Goal: Information Seeking & Learning: Learn about a topic

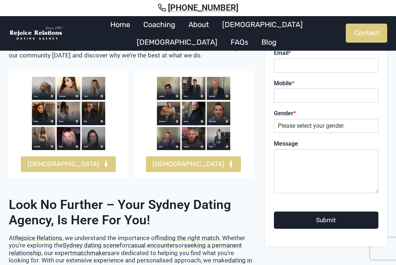
scroll to position [408, 0]
click at [60, 159] on span "FEMALES" at bounding box center [63, 164] width 72 height 11
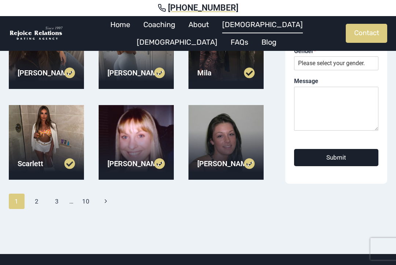
scroll to position [186, 0]
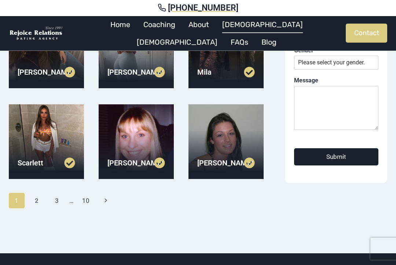
click at [22, 140] on div at bounding box center [46, 142] width 75 height 75
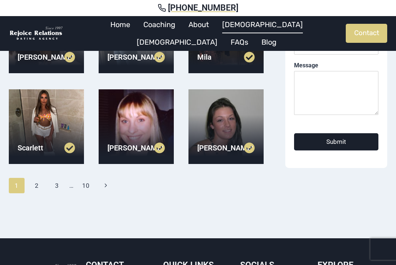
click at [37, 186] on link "2" at bounding box center [37, 185] width 16 height 15
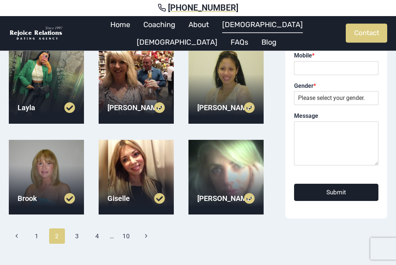
scroll to position [156, 0]
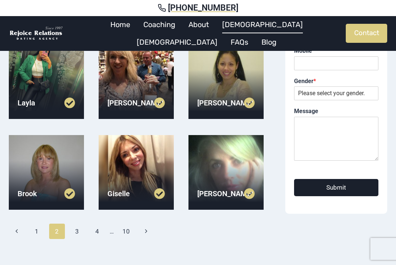
click at [81, 229] on link "3" at bounding box center [77, 231] width 16 height 15
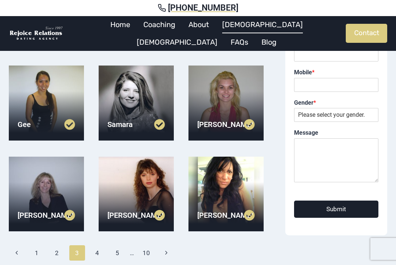
scroll to position [134, 0]
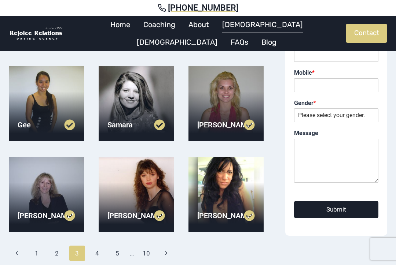
click at [223, 87] on div at bounding box center [225, 103] width 75 height 75
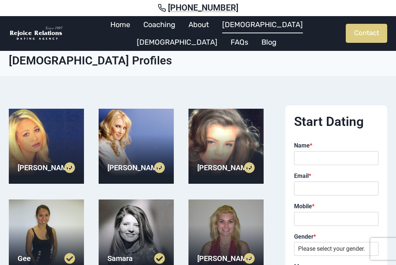
scroll to position [149, 0]
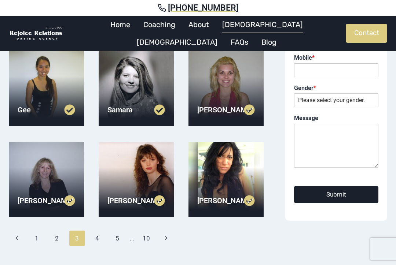
click at [102, 236] on link "4" at bounding box center [97, 238] width 16 height 15
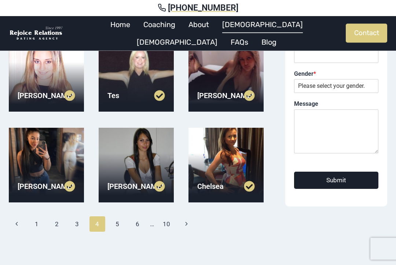
scroll to position [167, 0]
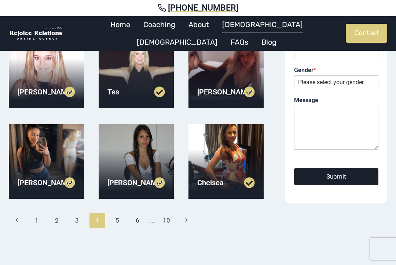
click at [30, 167] on div at bounding box center [46, 161] width 75 height 75
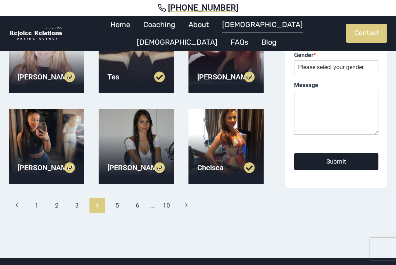
click at [116, 205] on link "5" at bounding box center [118, 205] width 16 height 15
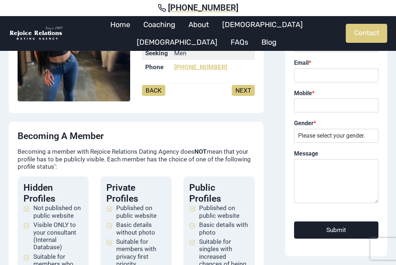
scroll to position [97, 0]
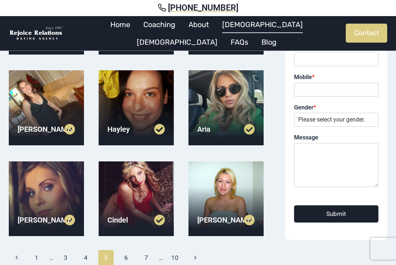
scroll to position [129, 0]
click at [231, 96] on div at bounding box center [225, 107] width 75 height 75
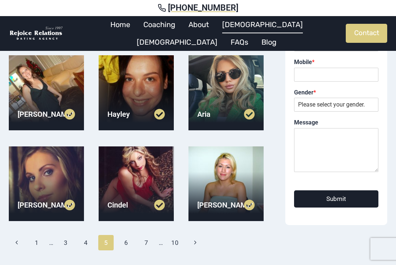
click at [125, 243] on link "6" at bounding box center [126, 242] width 16 height 15
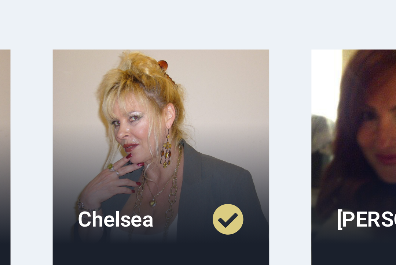
click at [99, 109] on div at bounding box center [136, 146] width 75 height 75
